Goal: Information Seeking & Learning: Find specific page/section

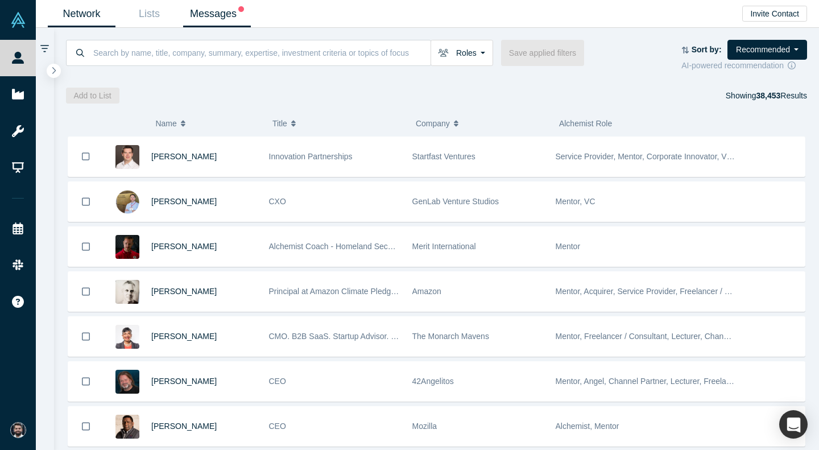
click at [198, 19] on link "Messages" at bounding box center [217, 14] width 68 height 27
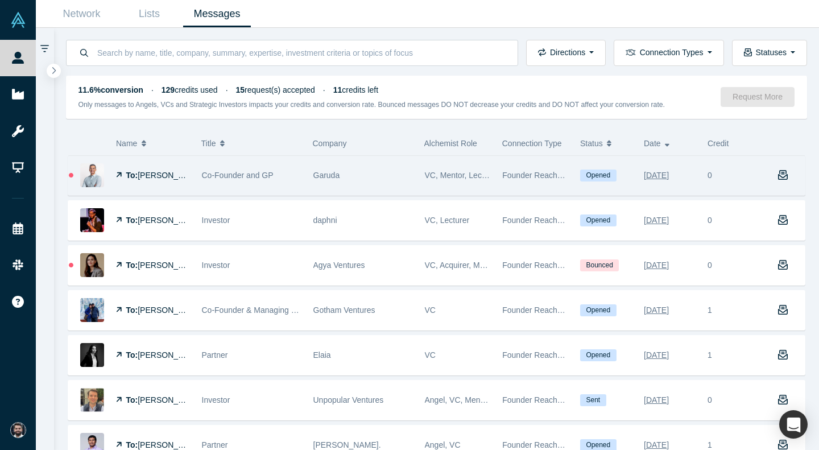
click at [173, 175] on span "[PERSON_NAME]" at bounding box center [170, 175] width 65 height 9
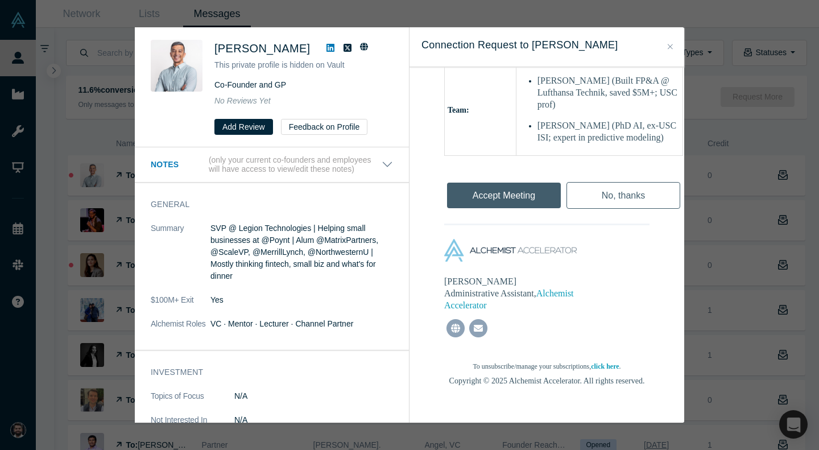
scroll to position [555, 0]
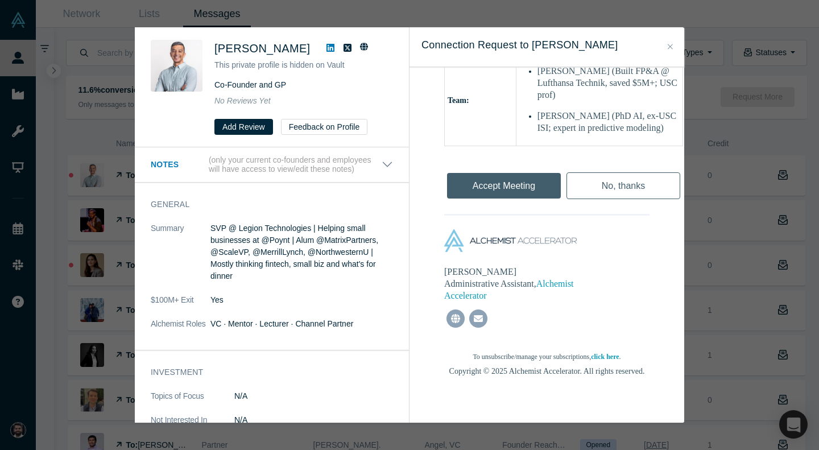
click at [59, 157] on div "Was the recommendation useful? [PERSON_NAME] This private profile is hidden on …" at bounding box center [409, 225] width 819 height 450
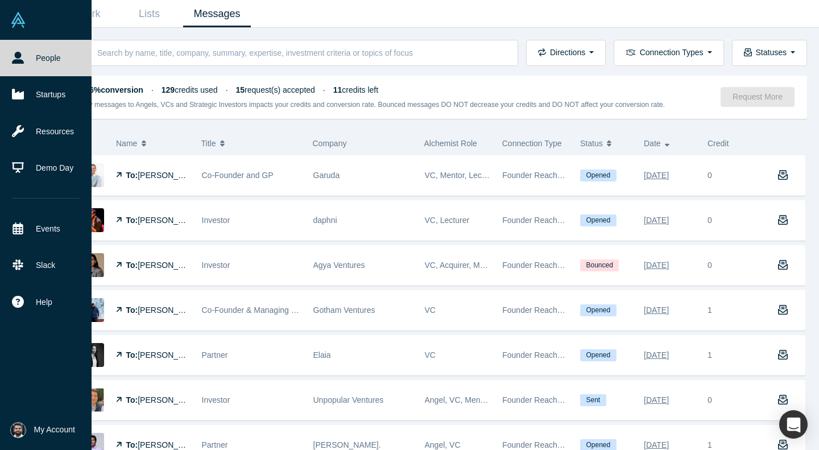
click at [31, 59] on link "People" at bounding box center [46, 58] width 92 height 36
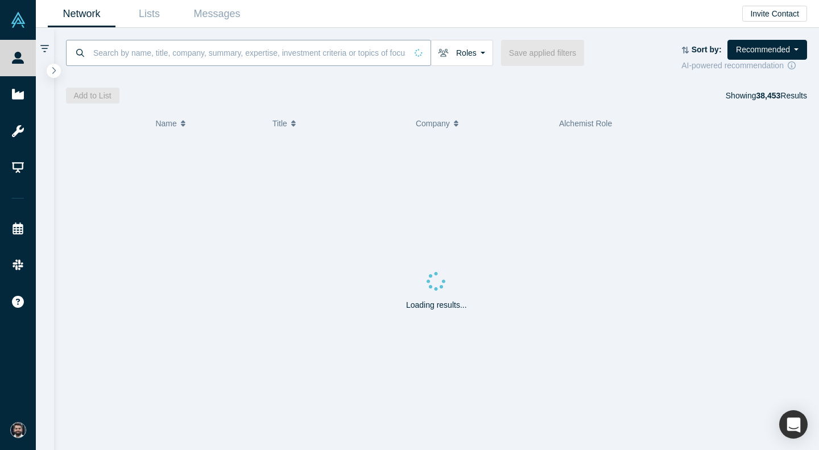
click at [138, 55] on input at bounding box center [249, 52] width 314 height 27
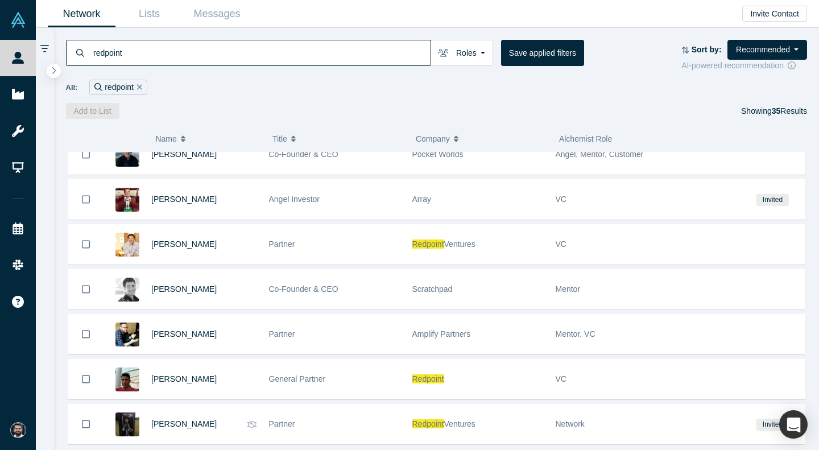
scroll to position [1301, 0]
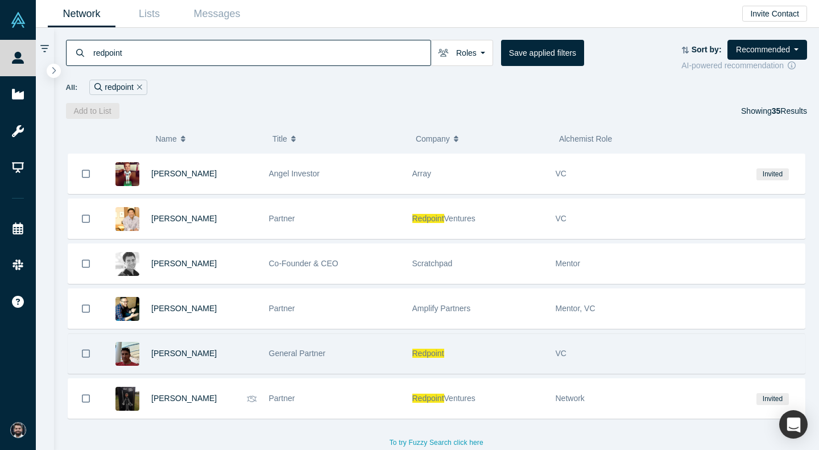
click at [231, 346] on div "[PERSON_NAME]" at bounding box center [204, 353] width 106 height 39
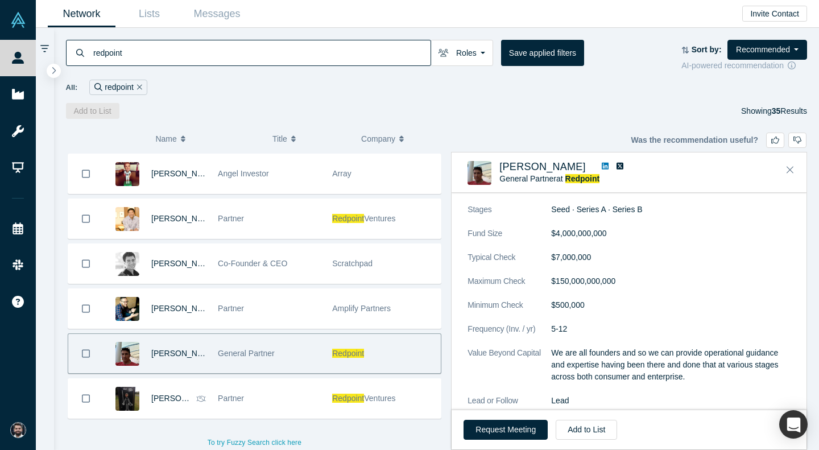
scroll to position [946, 0]
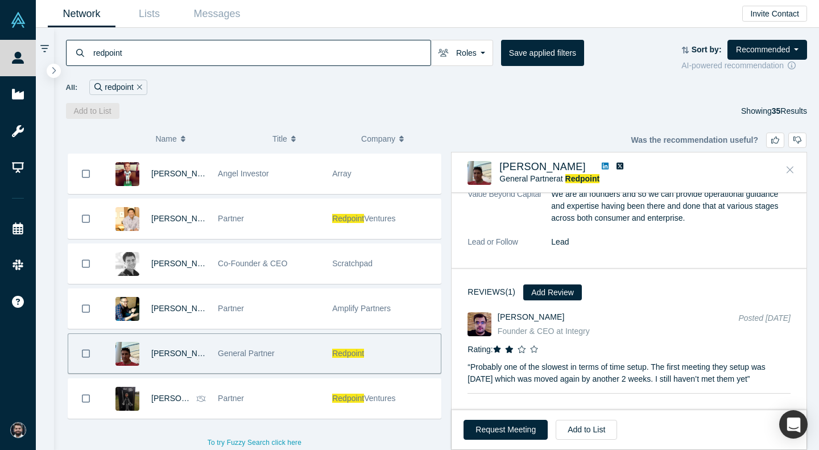
click at [783, 163] on button "Close" at bounding box center [789, 170] width 17 height 18
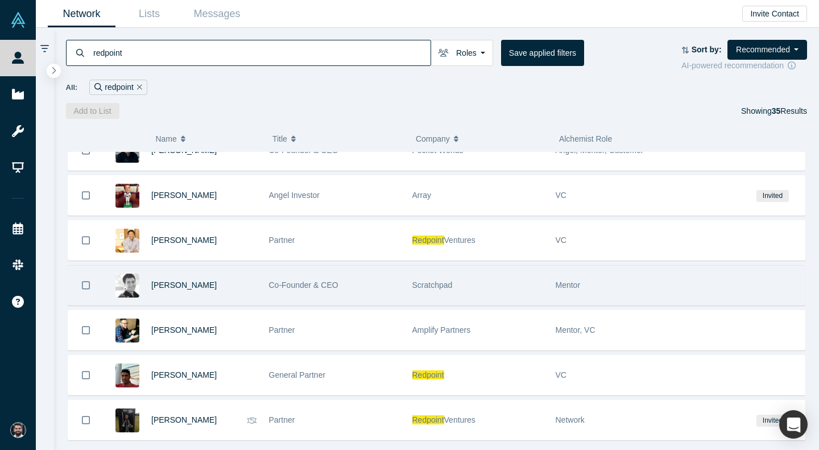
scroll to position [1263, 0]
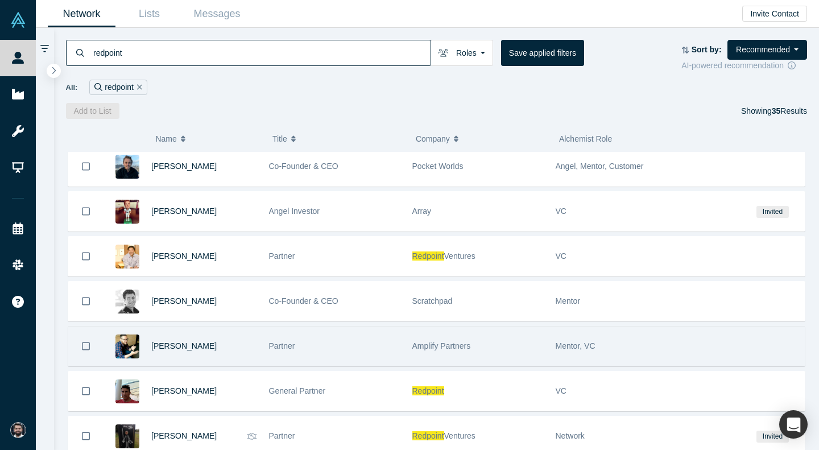
click at [536, 351] on div "Amplify Partners" at bounding box center [477, 345] width 131 height 39
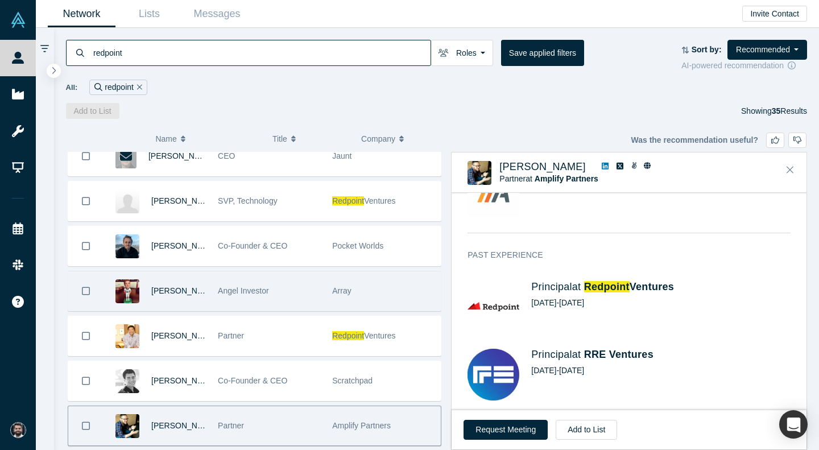
scroll to position [1176, 0]
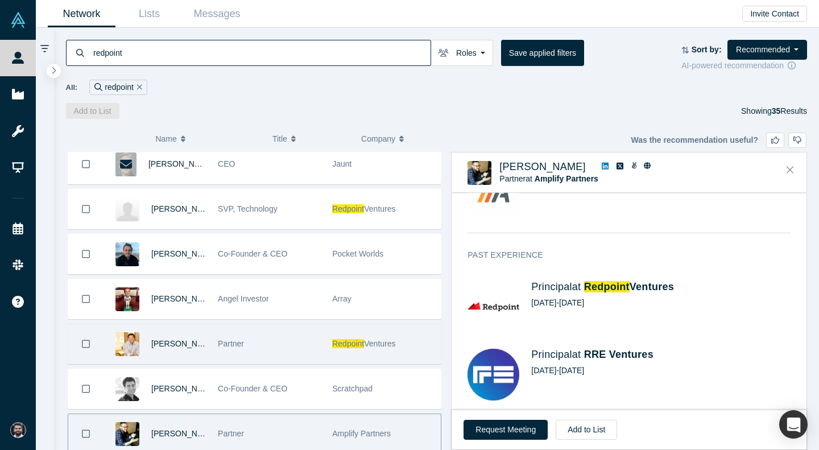
click at [320, 338] on div "Partner" at bounding box center [269, 343] width 102 height 39
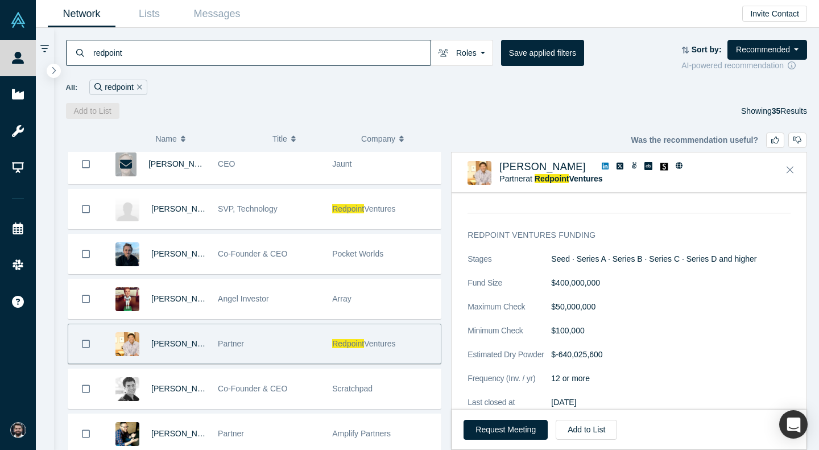
scroll to position [780, 0]
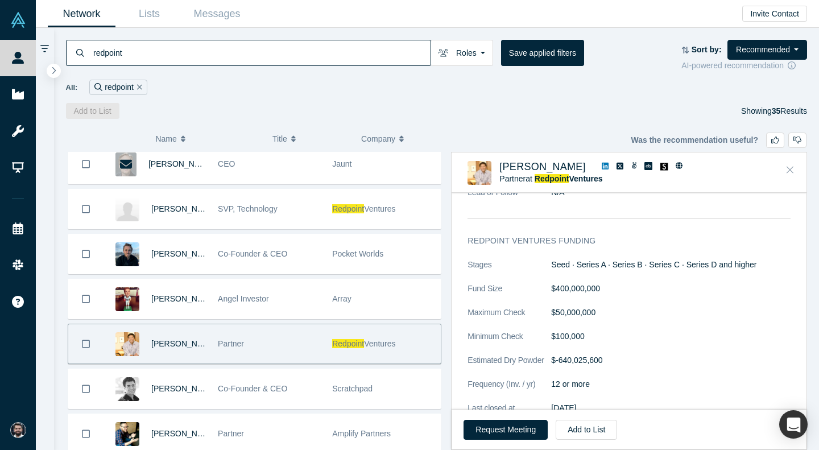
click at [787, 172] on icon "Close" at bounding box center [789, 169] width 7 height 10
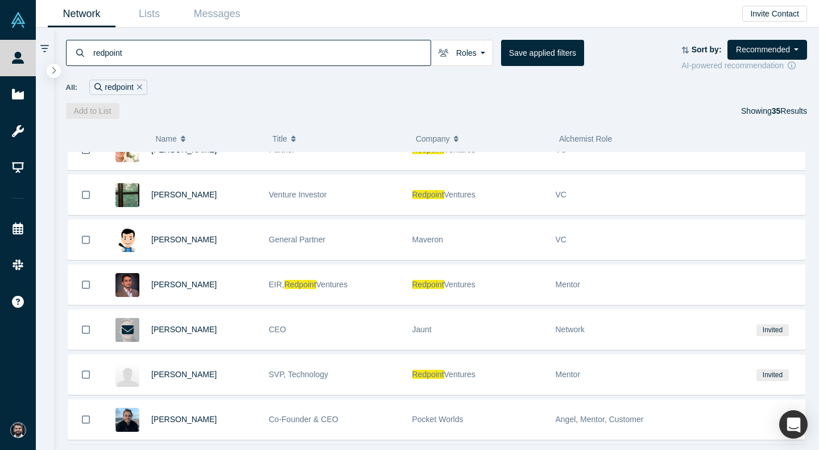
scroll to position [1006, 0]
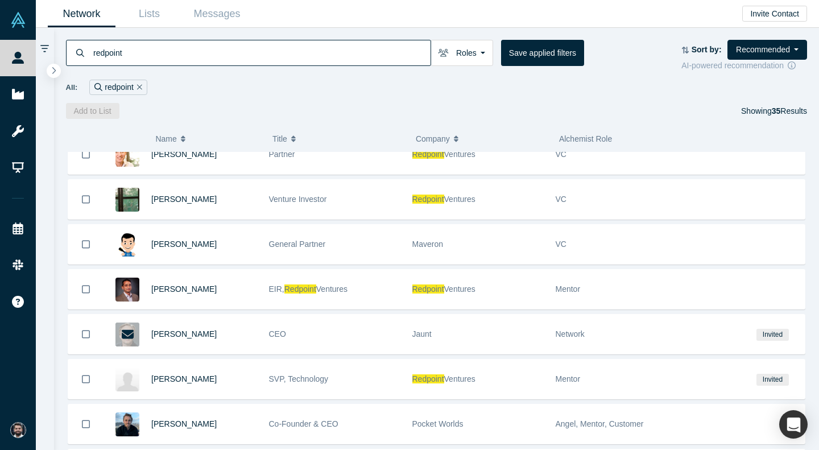
click at [323, 63] on input "redpoint" at bounding box center [261, 52] width 338 height 27
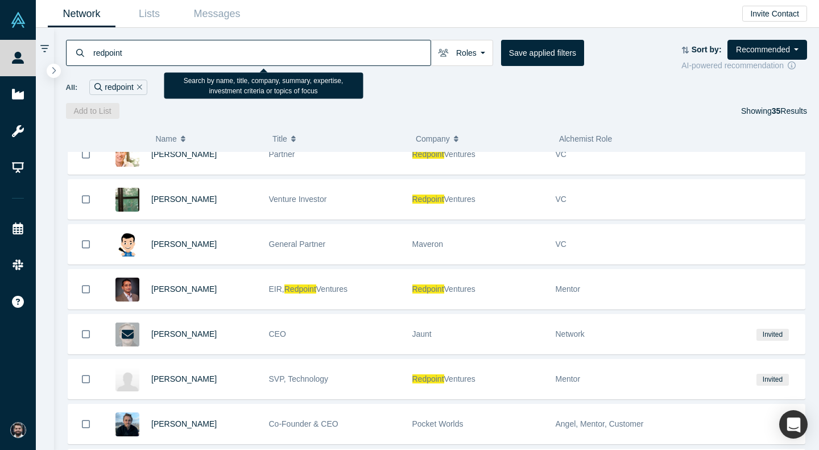
click at [323, 63] on input "redpoint" at bounding box center [261, 52] width 338 height 27
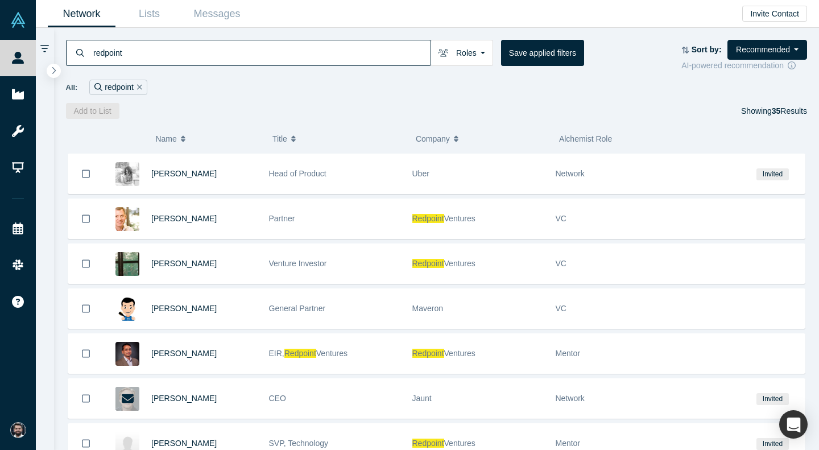
scroll to position [938, 0]
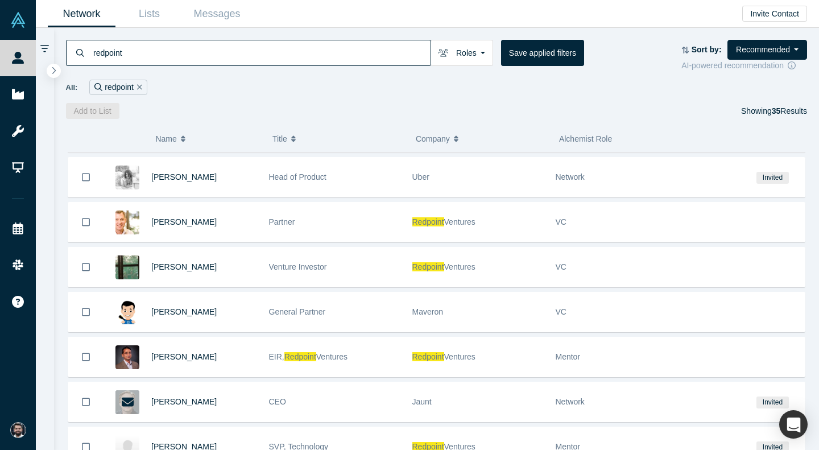
paste input "[PERSON_NAME]"
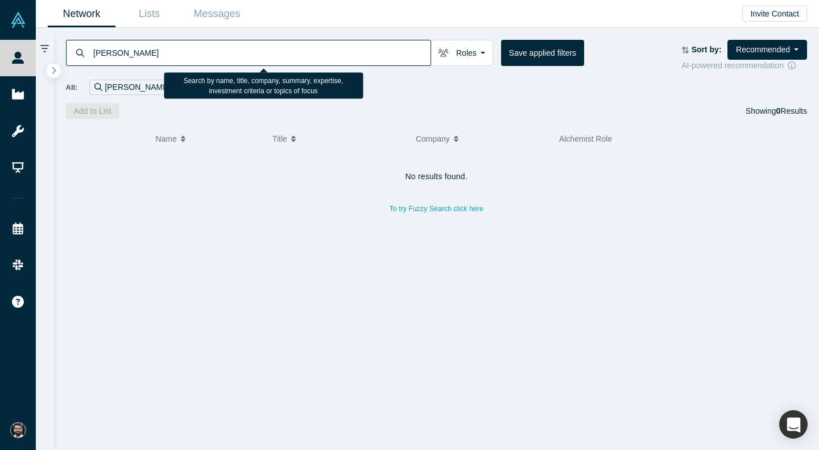
click at [342, 51] on input "[PERSON_NAME]" at bounding box center [261, 52] width 338 height 27
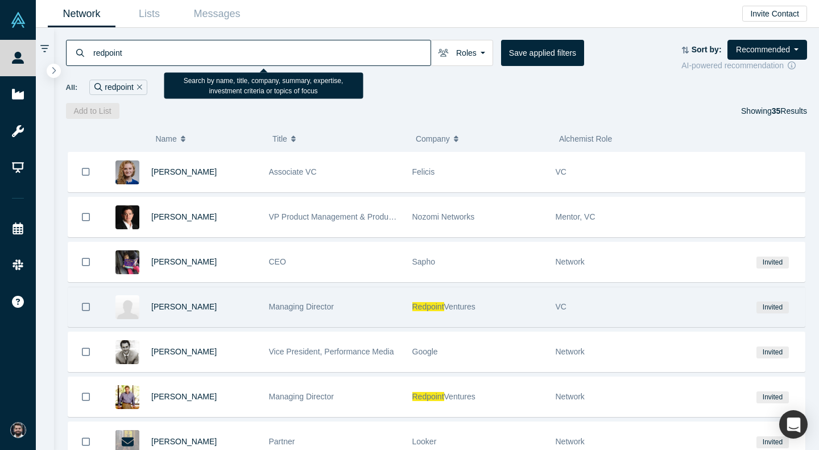
click at [213, 306] on div "[PERSON_NAME]" at bounding box center [204, 306] width 106 height 39
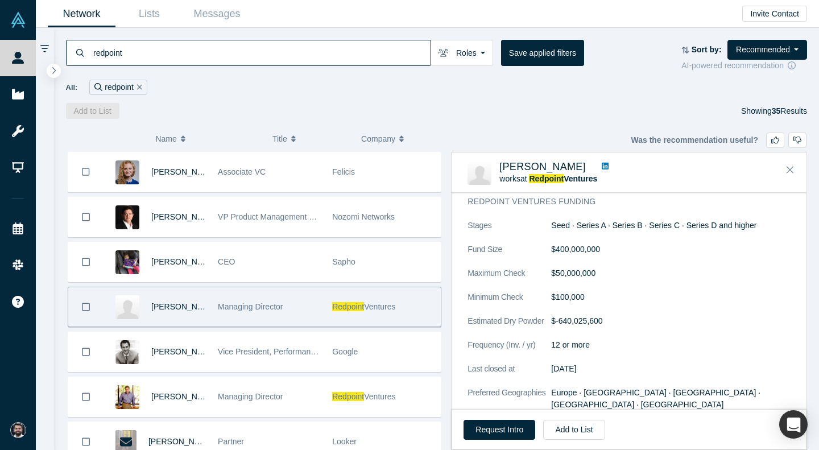
scroll to position [314, 0]
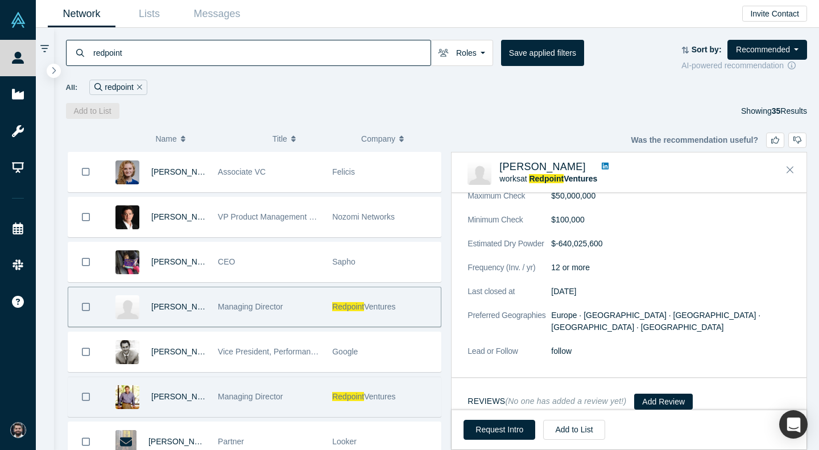
click at [305, 399] on div "Managing Director" at bounding box center [269, 396] width 102 height 39
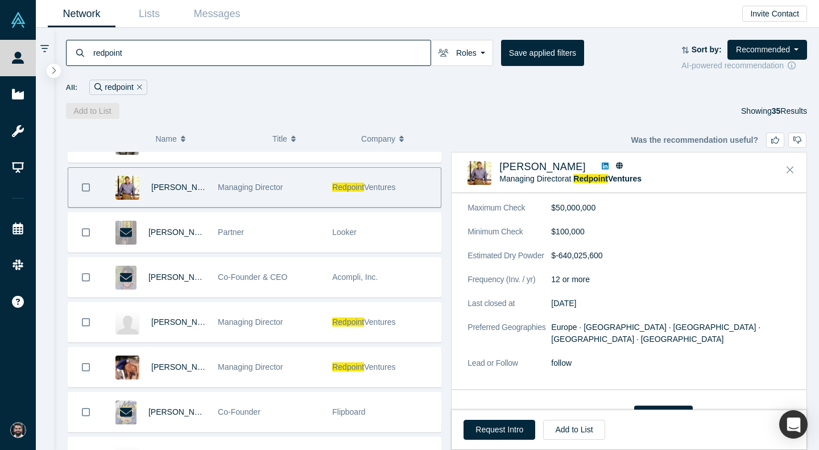
scroll to position [248, 0]
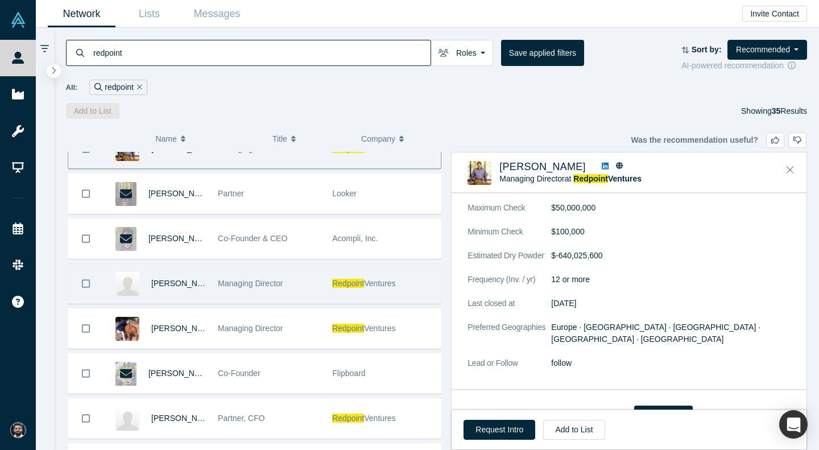
click at [290, 283] on div "Managing Director" at bounding box center [269, 283] width 102 height 39
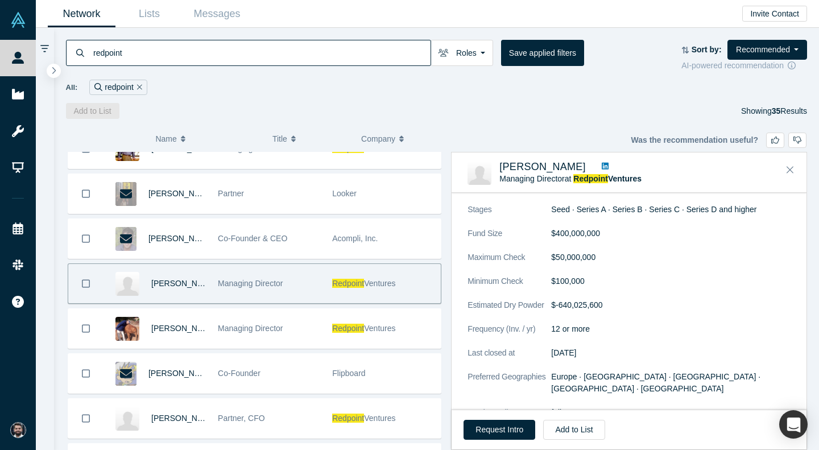
scroll to position [314, 0]
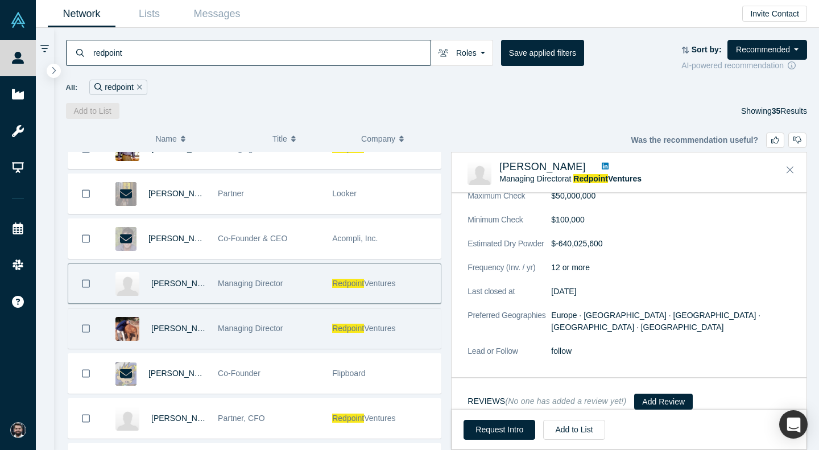
click at [308, 324] on div "Managing Director" at bounding box center [269, 328] width 102 height 39
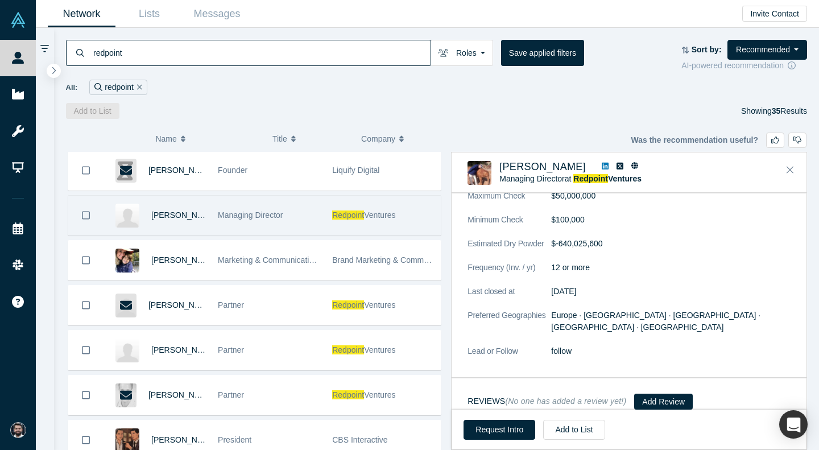
scroll to position [584, 0]
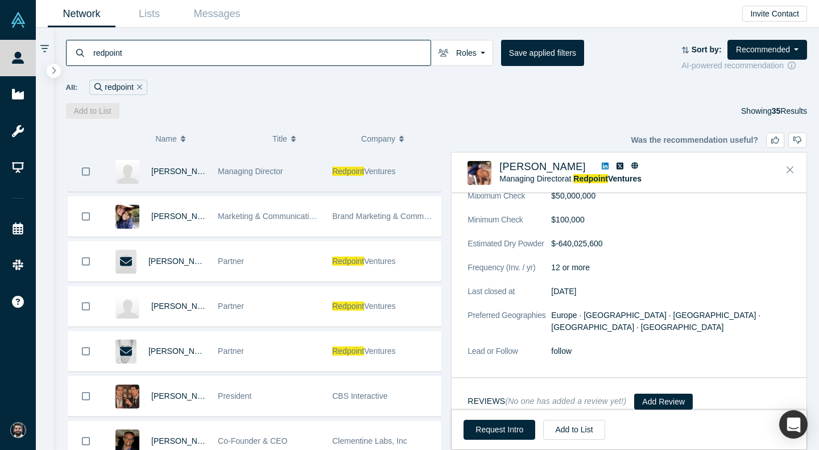
click at [271, 302] on div "Partner" at bounding box center [269, 306] width 102 height 39
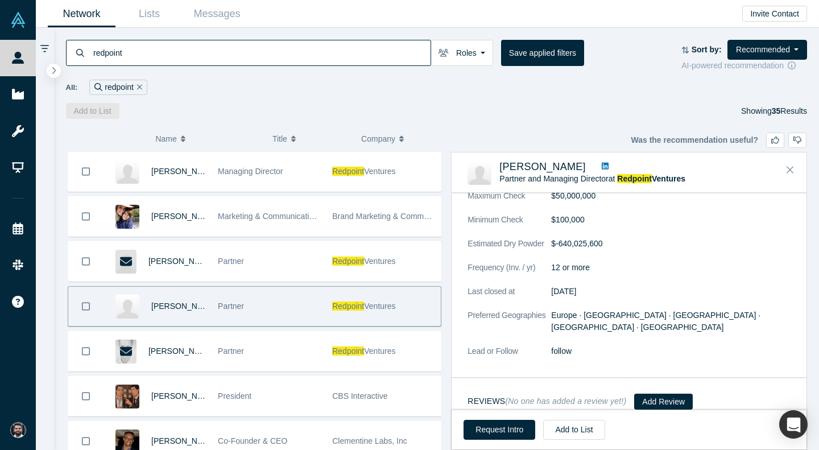
scroll to position [746, 0]
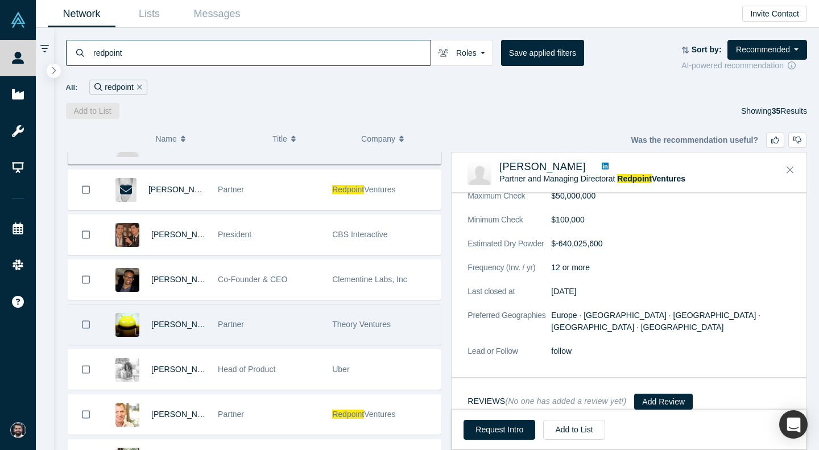
click at [315, 316] on div "Partner" at bounding box center [269, 324] width 102 height 39
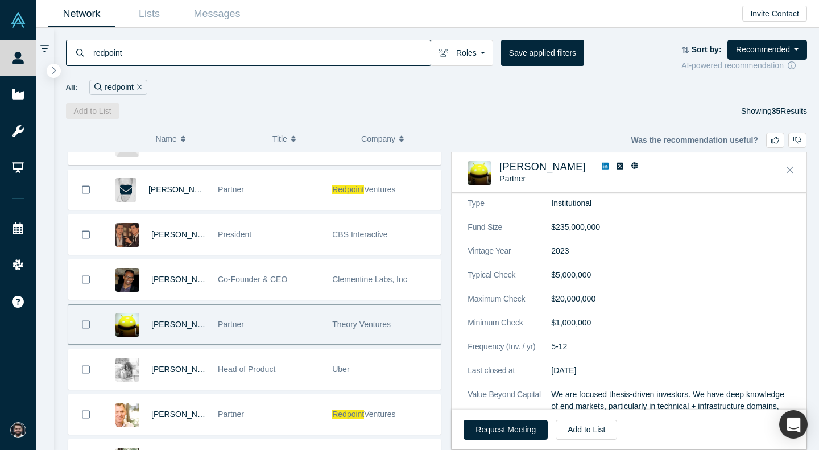
scroll to position [134, 0]
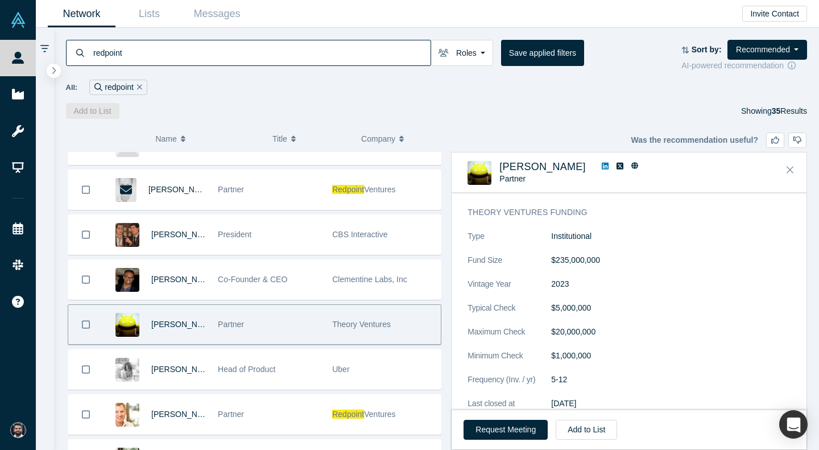
click at [598, 172] on link at bounding box center [605, 167] width 15 height 12
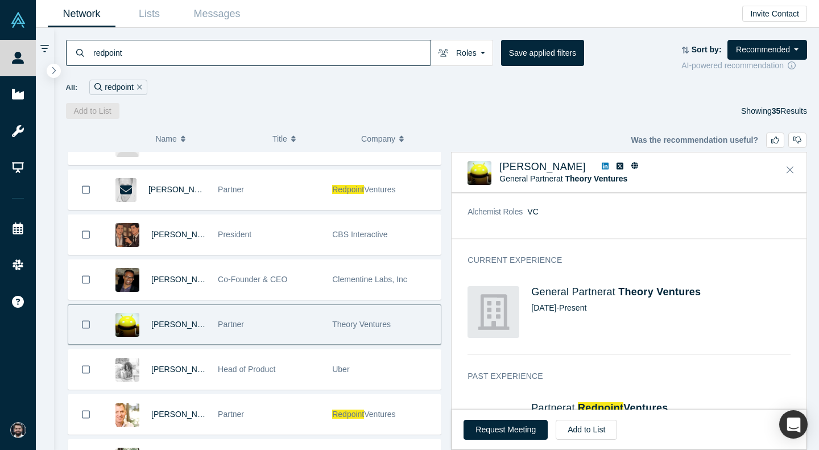
click at [311, 47] on input "redpoint" at bounding box center [261, 52] width 338 height 27
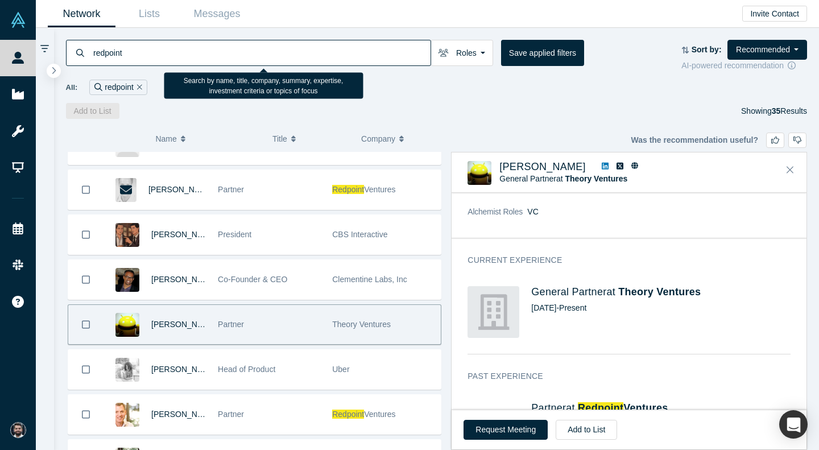
click at [311, 47] on input "redpoint" at bounding box center [261, 52] width 338 height 27
type input "[PERSON_NAME]"
